Goal: Transaction & Acquisition: Obtain resource

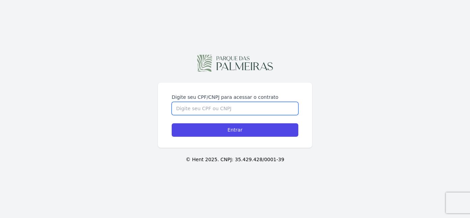
click at [237, 110] on input "Digite seu CPF/CNPJ para acessar o contrato" at bounding box center [235, 108] width 127 height 13
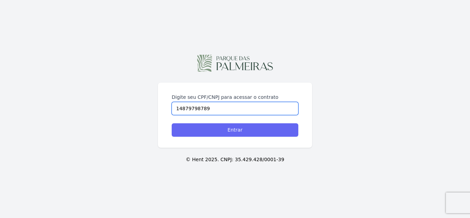
type input "14879798789"
click at [243, 134] on input "Entrar" at bounding box center [235, 129] width 127 height 13
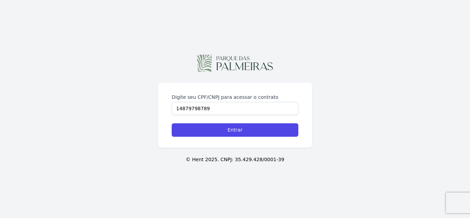
click at [21, 29] on div "Digite seu CPF/CNPJ para acessar o contrato 14879798789 Entrar © Hent 2025. CNP…" at bounding box center [235, 109] width 470 height 218
click at [22, 26] on div "Digite seu CPF/CNPJ para acessar o contrato 14879798789 Entrar © Hent 2025. CNP…" at bounding box center [235, 109] width 470 height 218
click at [14, 27] on div "Digite seu CPF/CNPJ para acessar o contrato 14879798789 Entrar © Hent 2025. CNP…" at bounding box center [235, 109] width 470 height 218
click at [17, 11] on div "Digite seu CPF/CNPJ para acessar o contrato 14879798789 Entrar © Hent 2025. CNP…" at bounding box center [235, 109] width 470 height 218
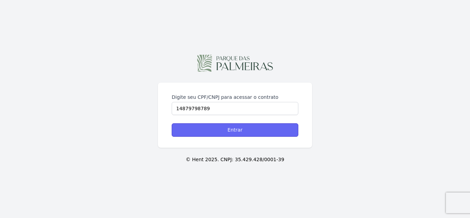
click at [231, 125] on input "Entrar" at bounding box center [235, 129] width 127 height 13
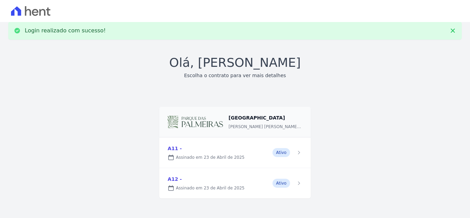
scroll to position [11, 0]
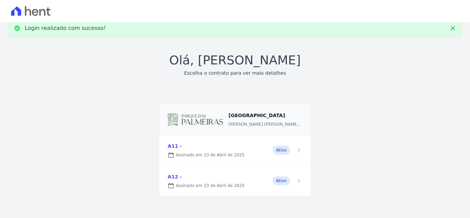
click at [231, 153] on link at bounding box center [234, 150] width 151 height 30
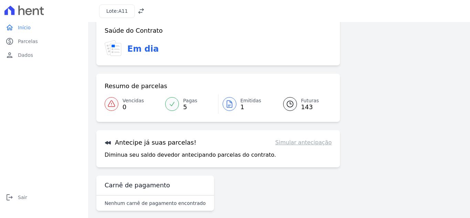
scroll to position [19, 0]
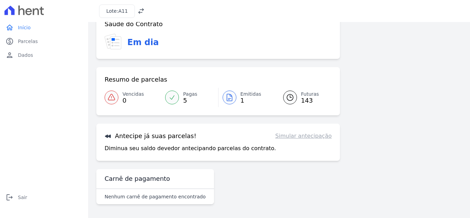
click at [231, 93] on div at bounding box center [230, 97] width 14 height 14
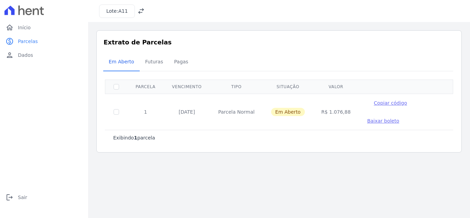
click at [375, 122] on span "Baixar boleto" at bounding box center [383, 121] width 32 height 6
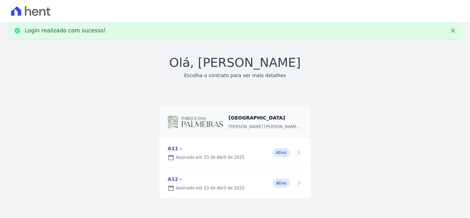
scroll to position [11, 0]
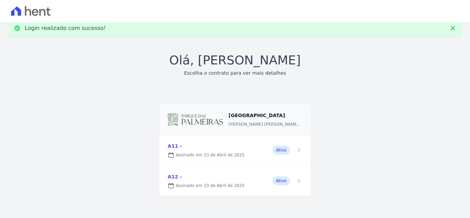
click at [216, 180] on link at bounding box center [234, 181] width 151 height 30
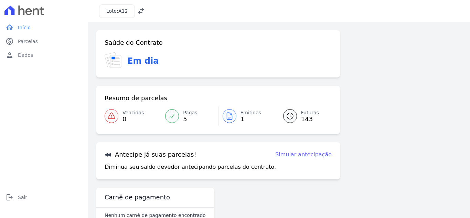
scroll to position [19, 0]
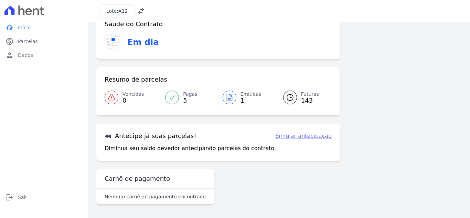
click at [234, 97] on div at bounding box center [230, 97] width 14 height 14
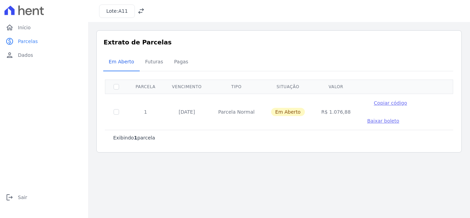
click at [367, 120] on span "Baixar boleto" at bounding box center [383, 121] width 32 height 6
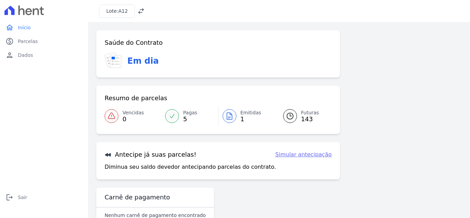
scroll to position [19, 0]
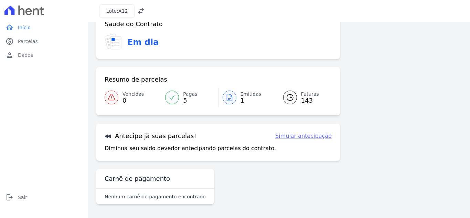
click at [294, 137] on link "Simular antecipação" at bounding box center [303, 136] width 56 height 8
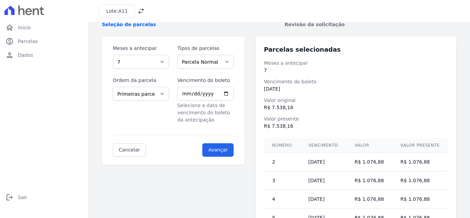
scroll to position [34, 0]
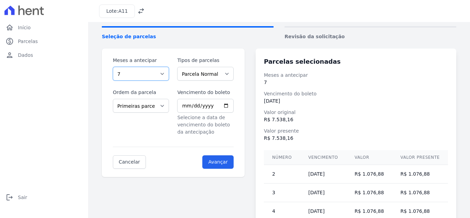
click at [131, 71] on select "1 2 3 4 5 6 7 8 9 10 11 12 13 14 15 16 17 18 19 20 21 22 23 24 25 26 27 28 29 3…" at bounding box center [141, 74] width 56 height 14
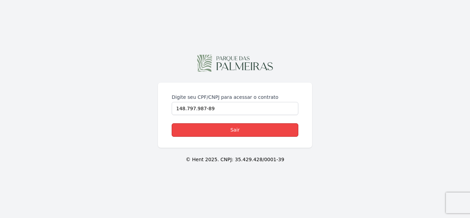
click at [226, 128] on link "Sair" at bounding box center [235, 129] width 127 height 13
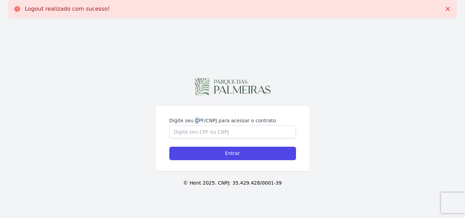
click at [194, 123] on label "Digite seu CPF/CNPJ para acessar o contrato" at bounding box center [232, 120] width 127 height 7
click at [196, 128] on input "Digite seu CPF/CNPJ para acessar o contrato" at bounding box center [232, 131] width 127 height 13
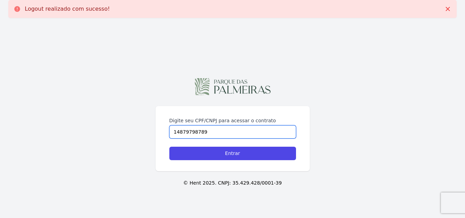
type input "14879798789"
click at [169, 147] on input "Entrar" at bounding box center [232, 153] width 127 height 13
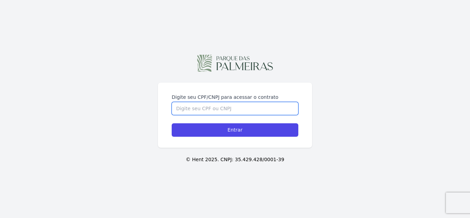
click at [212, 103] on input "Digite seu CPF/CNPJ para acessar o contrato" at bounding box center [235, 108] width 127 height 13
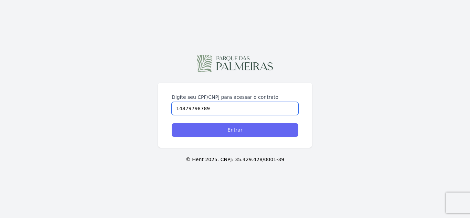
type input "14879798789"
click at [233, 129] on input "Entrar" at bounding box center [235, 129] width 127 height 13
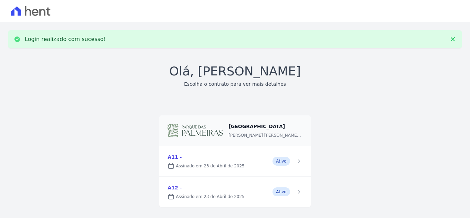
scroll to position [11, 0]
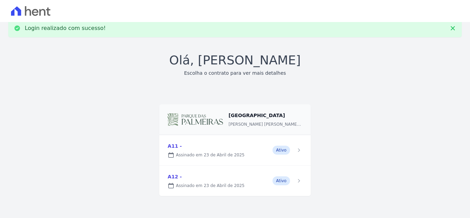
click at [280, 179] on link at bounding box center [234, 181] width 151 height 30
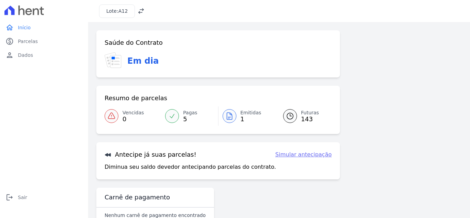
click at [235, 120] on link "Emitidas 1" at bounding box center [246, 115] width 56 height 19
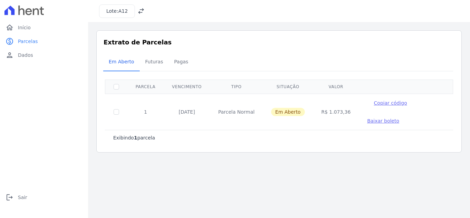
click at [367, 118] on span "Baixar boleto" at bounding box center [383, 121] width 32 height 6
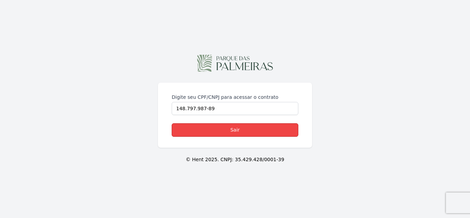
click at [248, 129] on link "Sair" at bounding box center [235, 129] width 127 height 13
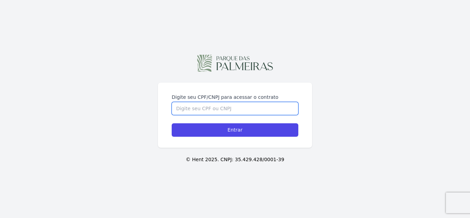
click at [206, 104] on input "Digite seu CPF/CNPJ para acessar o contrato" at bounding box center [235, 108] width 127 height 13
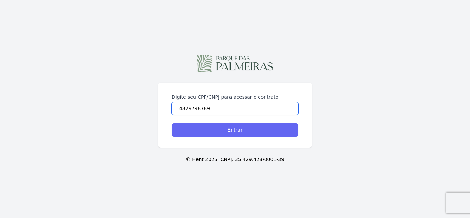
type input "14879798789"
click at [235, 131] on input "Entrar" at bounding box center [235, 129] width 127 height 13
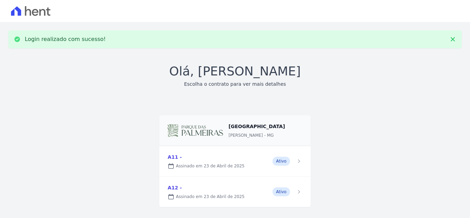
scroll to position [11, 0]
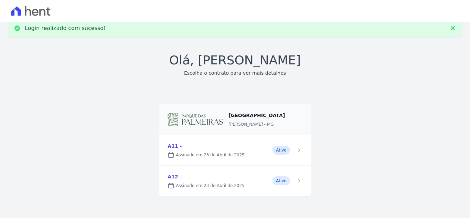
click at [267, 156] on link at bounding box center [234, 150] width 151 height 30
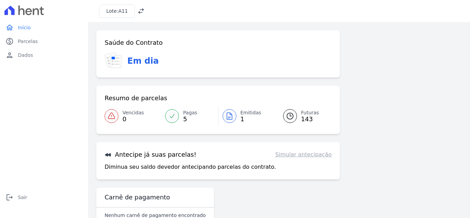
click at [289, 120] on icon at bounding box center [290, 116] width 8 height 8
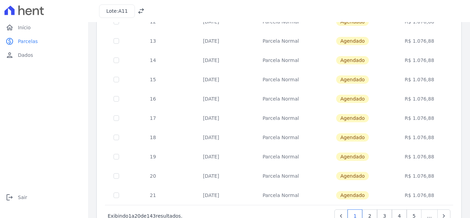
scroll to position [275, 0]
